Goal: Find specific page/section: Find specific page/section

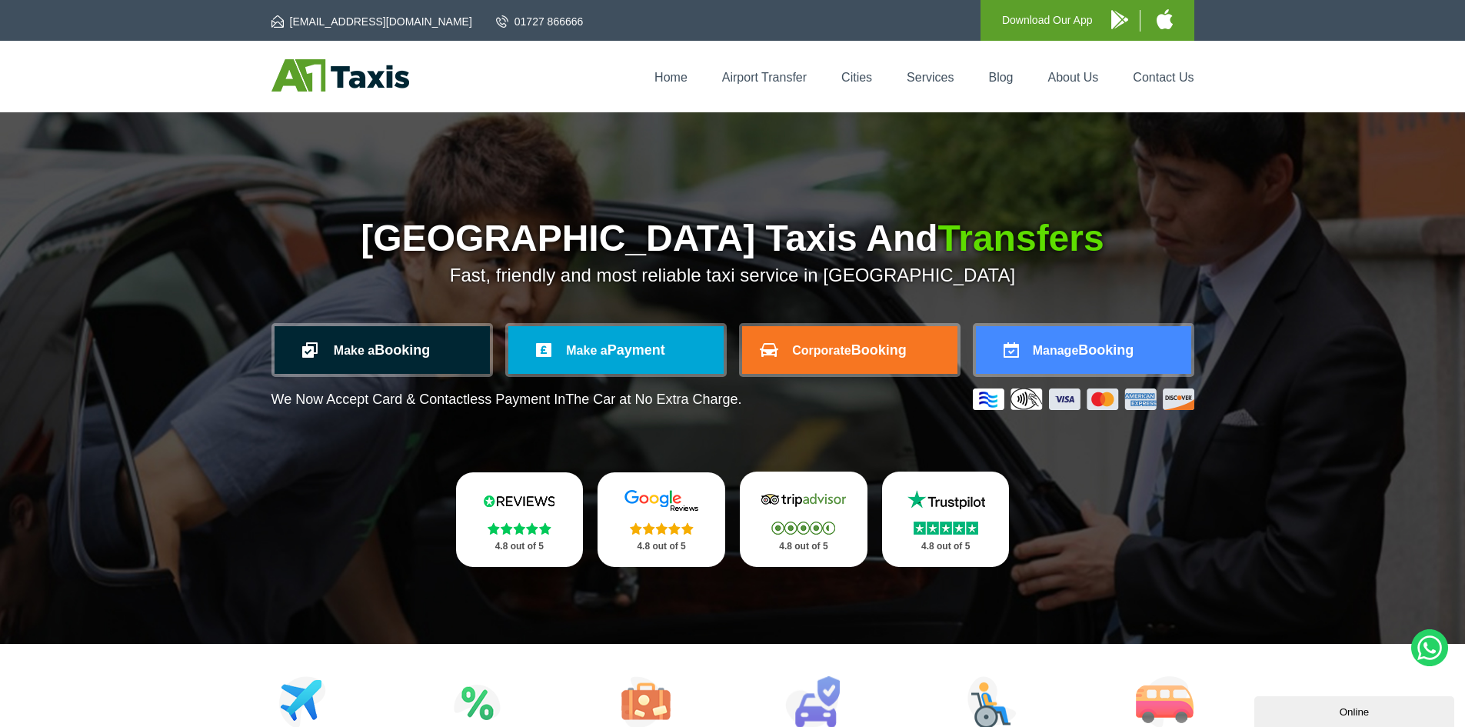
click at [417, 351] on link "Make a Booking" at bounding box center [382, 350] width 215 height 48
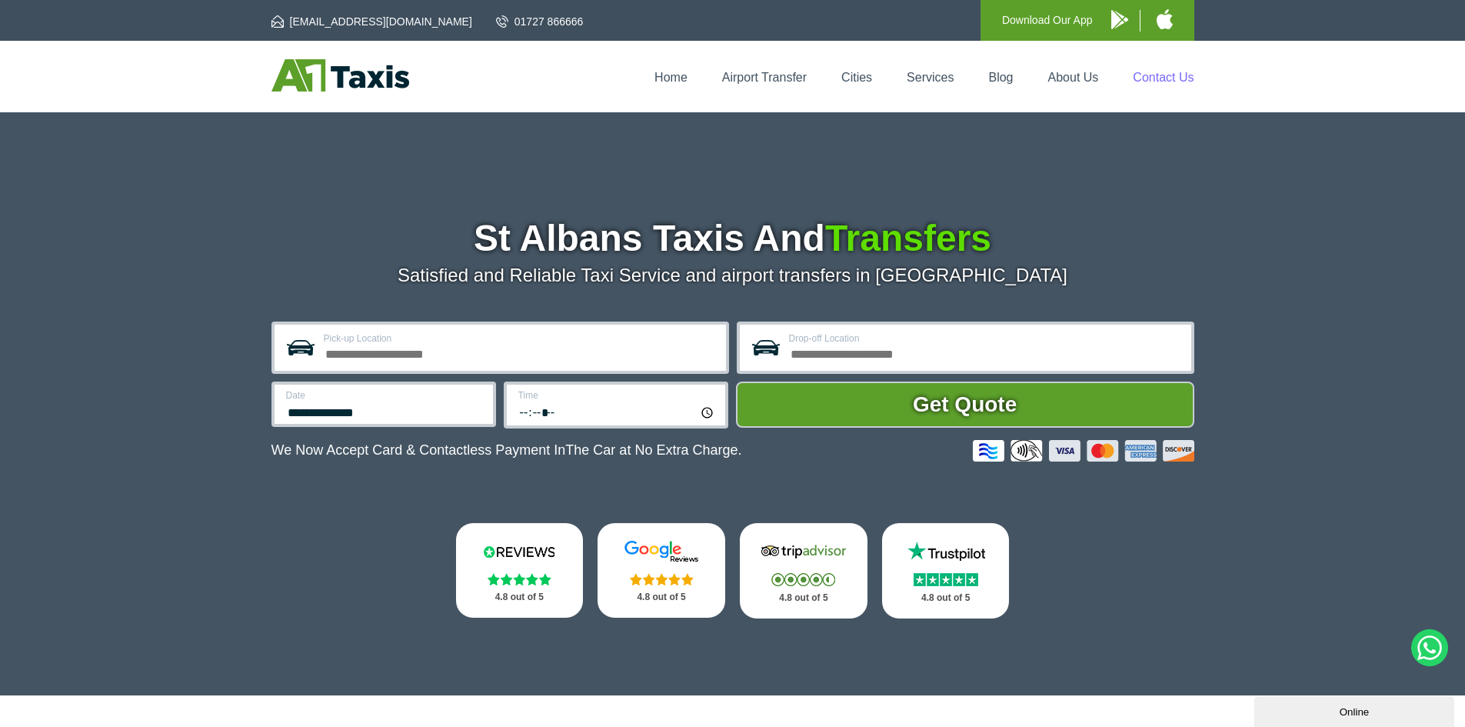
click at [1164, 74] on link "Contact Us" at bounding box center [1163, 77] width 61 height 13
